Goal: Task Accomplishment & Management: Use online tool/utility

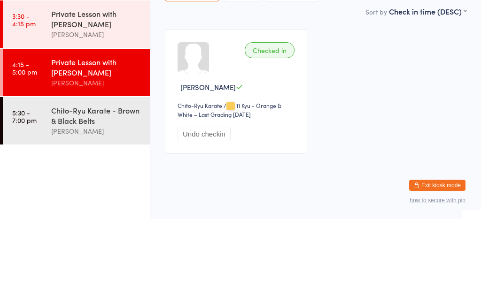
type input "Kazu"
click at [232, 61] on div "[PERSON_NAME]" at bounding box center [217, 65] width 53 height 8
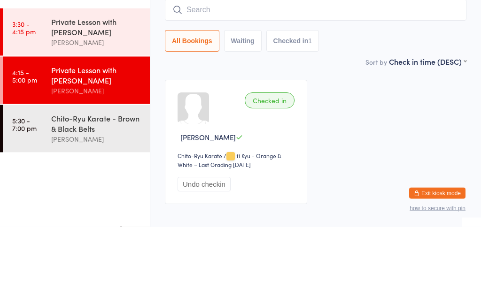
scroll to position [61, 0]
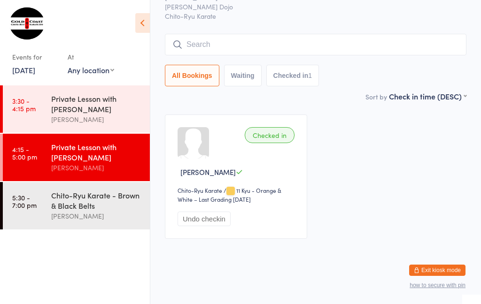
click at [72, 203] on div "Chito-Ryu Karate - Brown & Black Belts" at bounding box center [96, 200] width 91 height 21
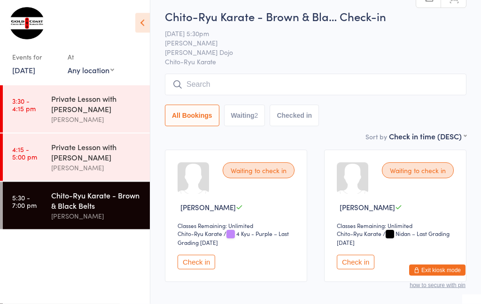
scroll to position [32, 0]
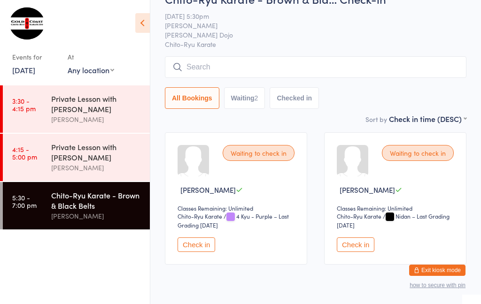
click at [236, 73] on input "search" at bounding box center [315, 67] width 301 height 22
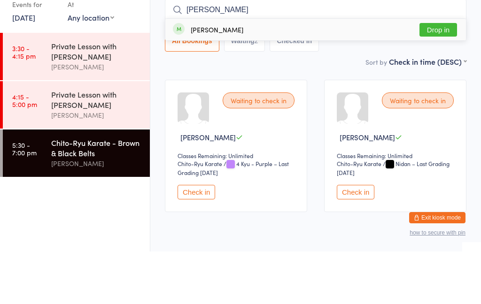
type input "[PERSON_NAME]"
click at [440, 76] on button "Drop in" at bounding box center [438, 83] width 38 height 14
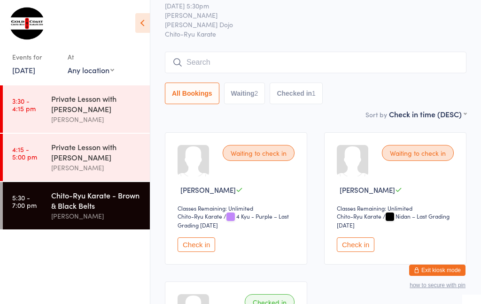
click at [190, 247] on button "Check in" at bounding box center [196, 245] width 38 height 15
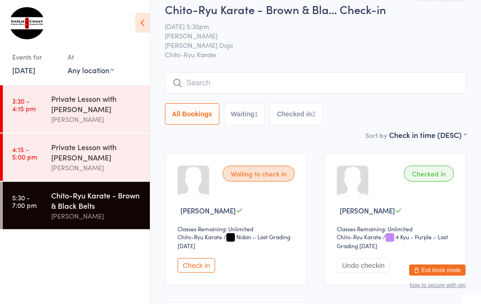
scroll to position [4, 0]
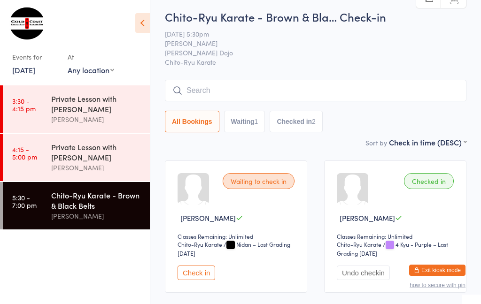
click at [193, 84] on input "search" at bounding box center [315, 91] width 301 height 22
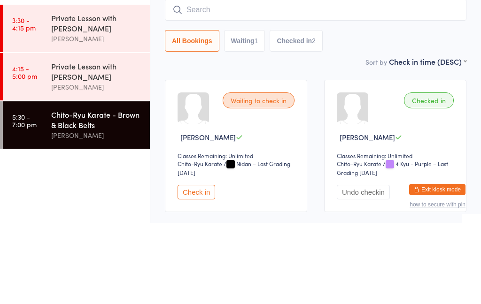
click at [198, 80] on input "search" at bounding box center [315, 91] width 301 height 22
click at [202, 80] on input "search" at bounding box center [315, 91] width 301 height 22
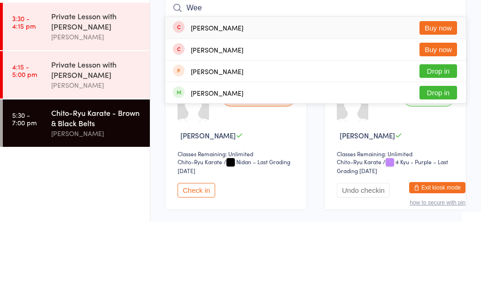
type input "Wee"
click at [429, 169] on button "Drop in" at bounding box center [438, 176] width 38 height 14
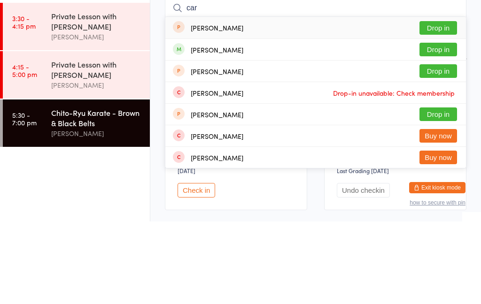
type input "car"
click at [438, 125] on button "Drop in" at bounding box center [438, 132] width 38 height 14
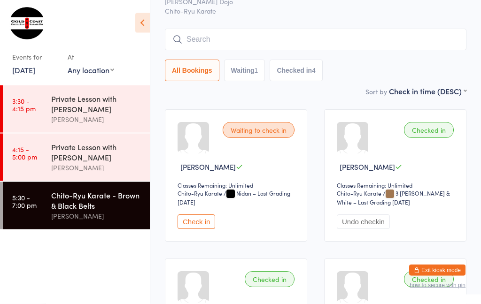
scroll to position [0, 0]
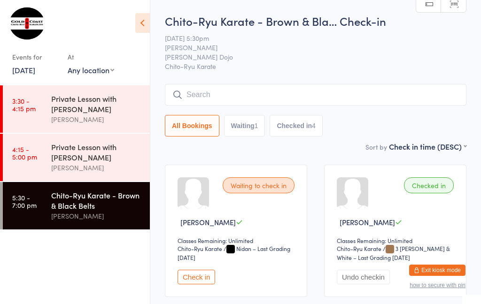
click at [216, 96] on input "search" at bounding box center [315, 95] width 301 height 22
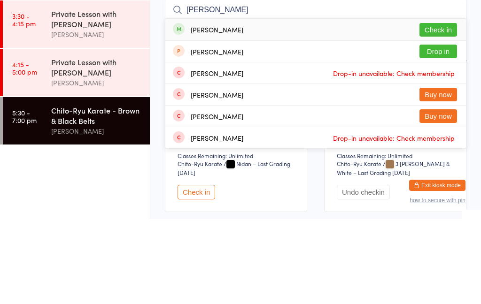
type input "[PERSON_NAME]"
click at [428, 108] on button "Check in" at bounding box center [438, 115] width 38 height 14
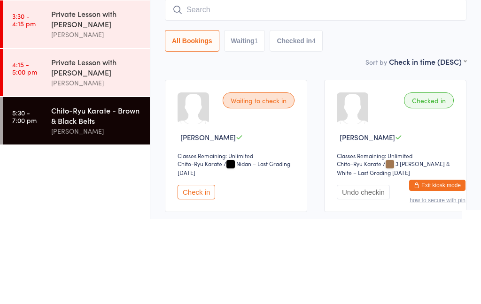
scroll to position [85, 0]
